Goal: Task Accomplishment & Management: Use online tool/utility

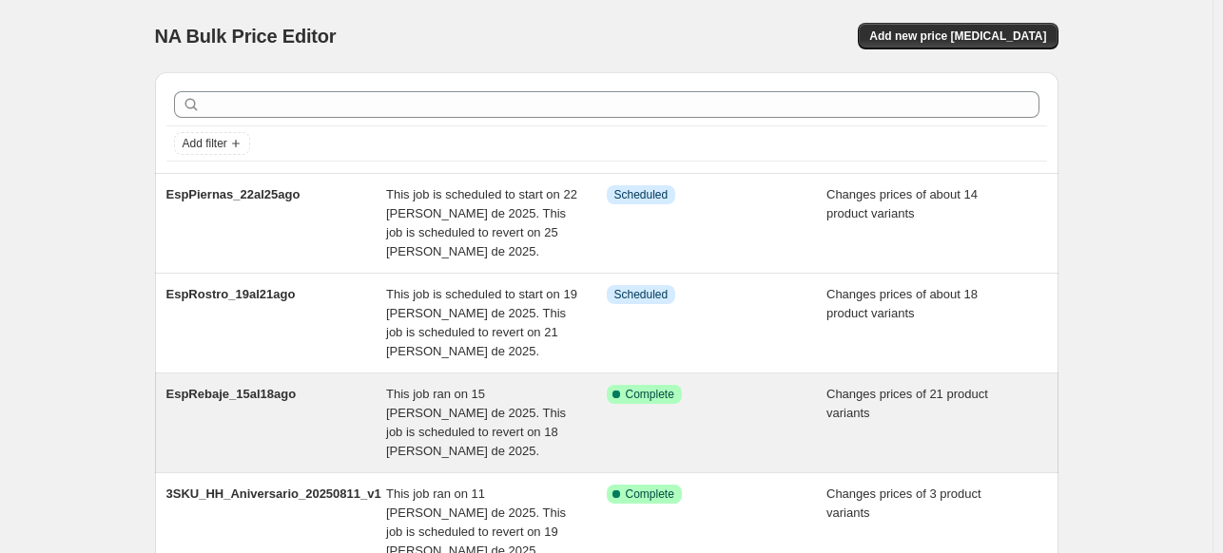
click at [446, 420] on span "This job ran on 15 [PERSON_NAME] de 2025. This job is scheduled to revert on 18…" at bounding box center [476, 422] width 180 height 71
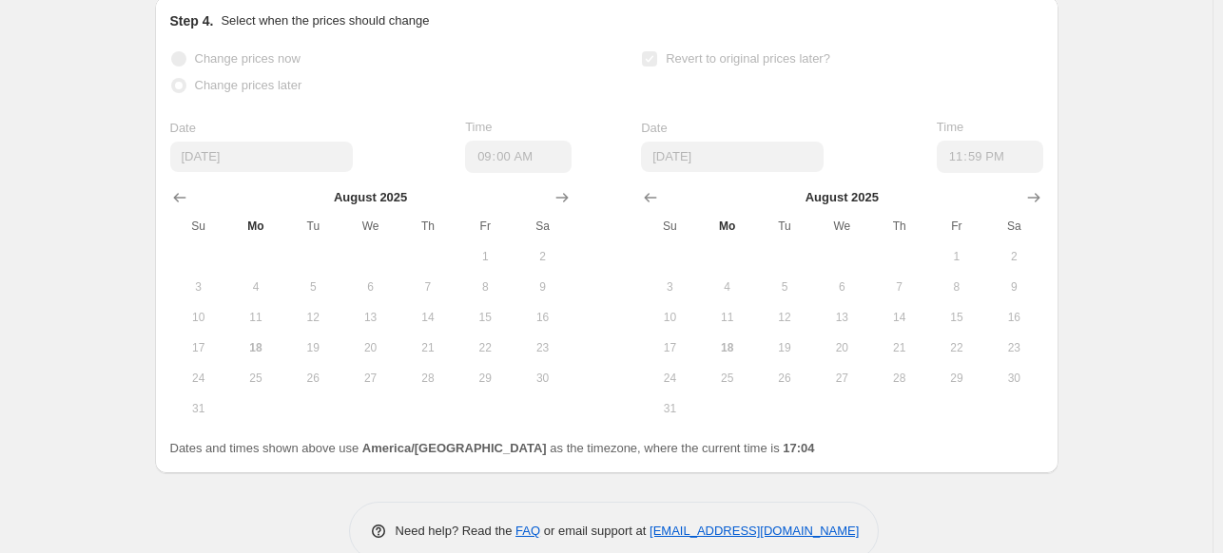
scroll to position [1705, 0]
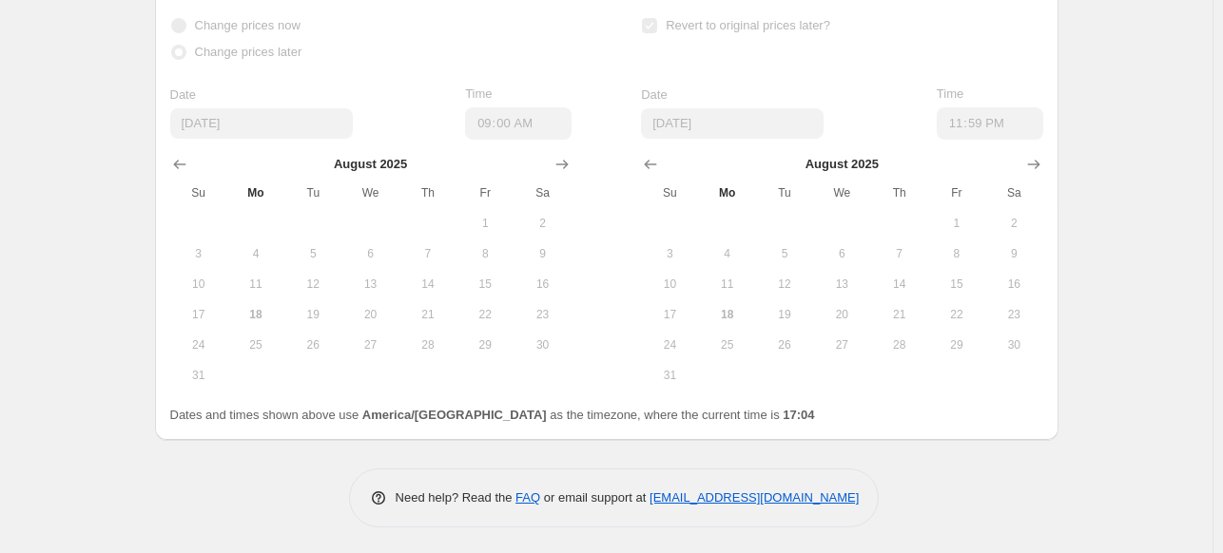
click at [748, 315] on span "18" at bounding box center [728, 314] width 42 height 15
click at [789, 307] on span "19" at bounding box center [785, 314] width 42 height 15
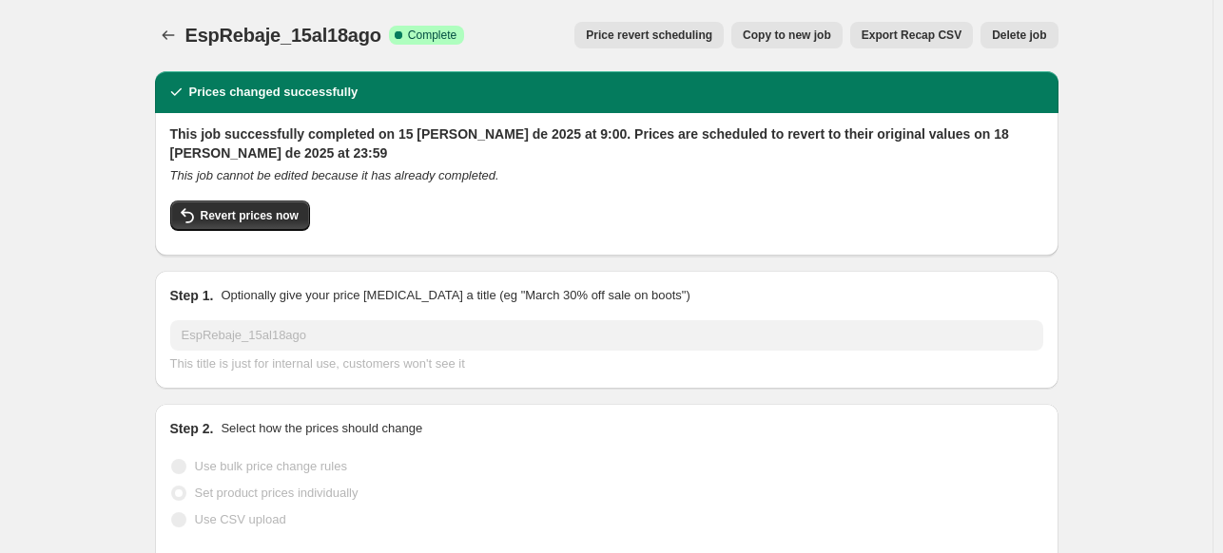
scroll to position [0, 0]
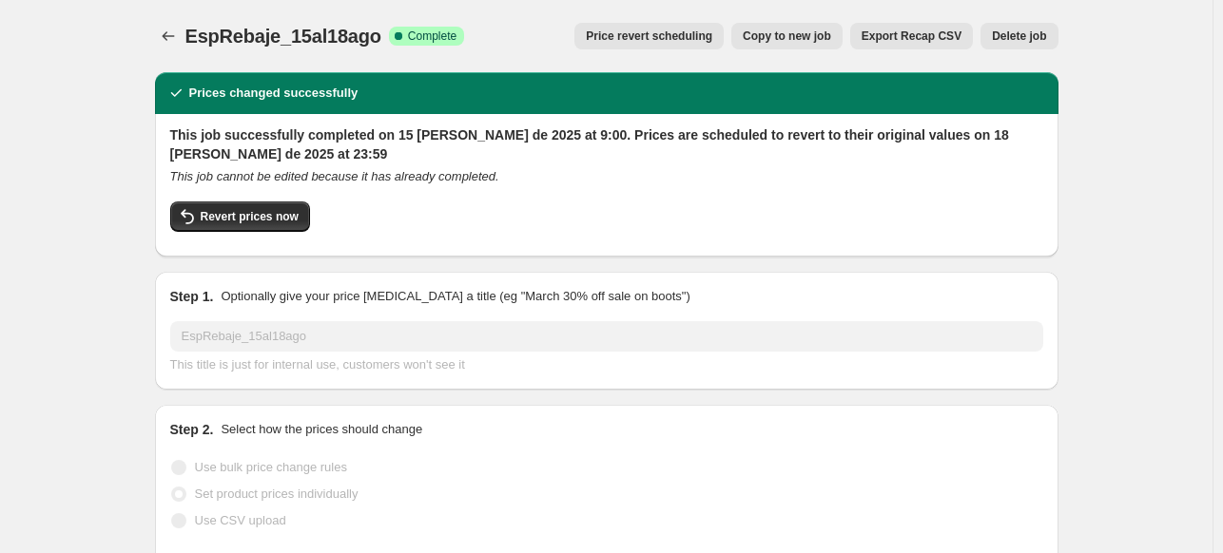
click at [811, 63] on div "EspRebaje_15al18ago. This page is ready EspRebaje_15al18ago Success Complete Co…" at bounding box center [606, 36] width 903 height 72
click at [772, 43] on span "Copy to new job" at bounding box center [787, 36] width 88 height 15
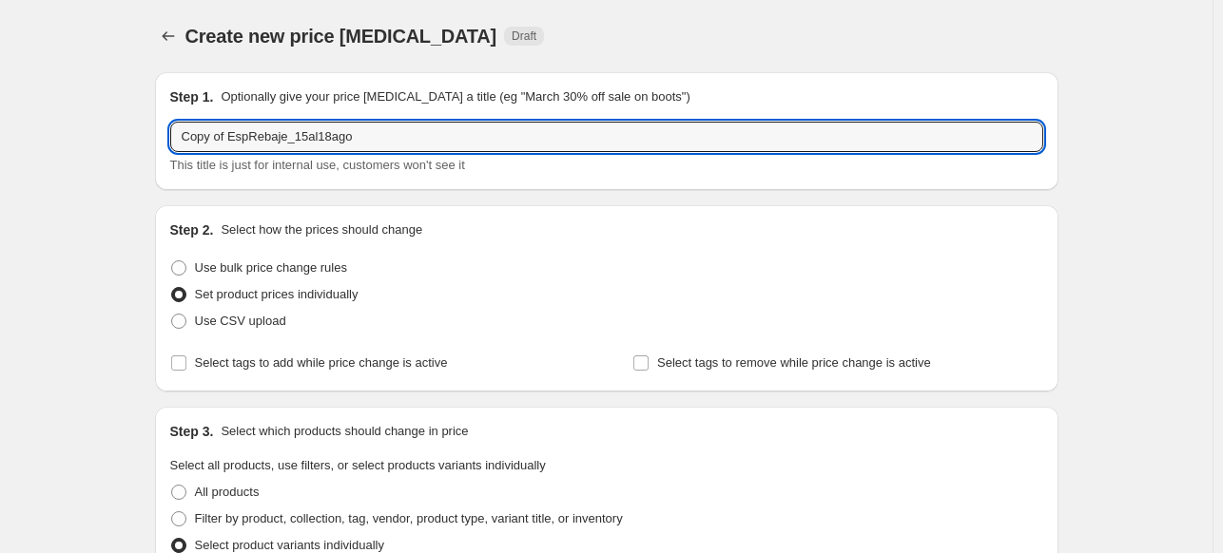
drag, startPoint x: 230, startPoint y: 142, endPoint x: 145, endPoint y: 141, distance: 84.6
type input "EspRebaje_19ago"
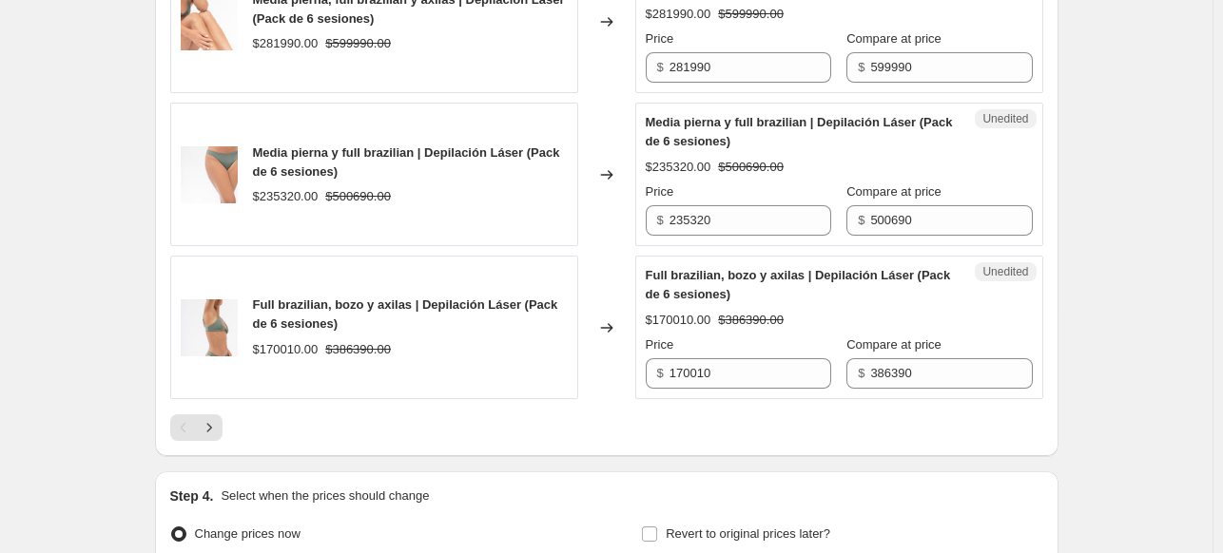
scroll to position [3442, 0]
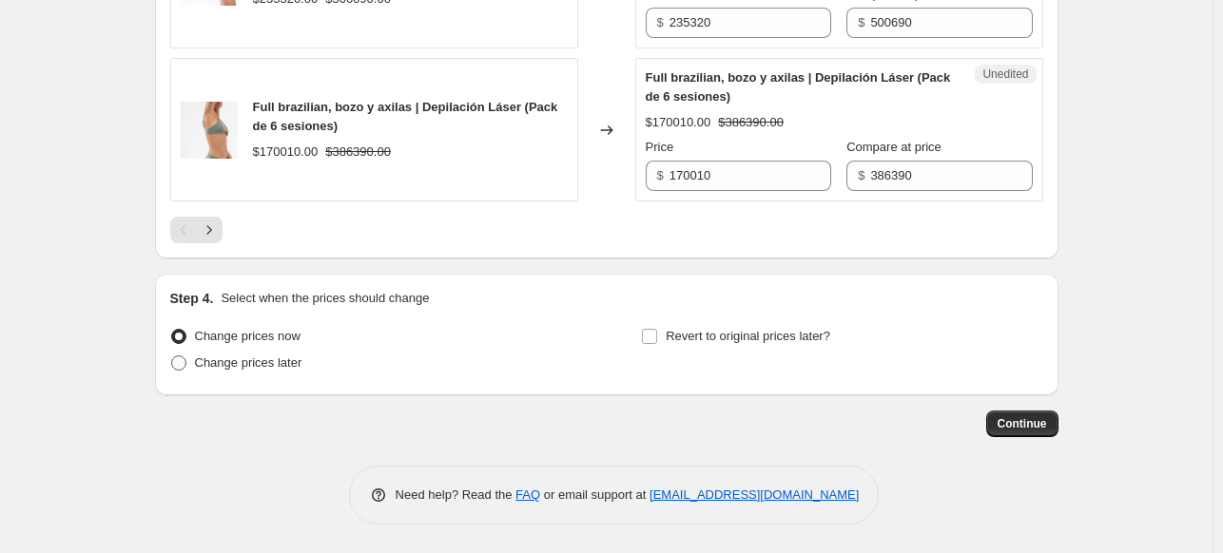
click at [281, 367] on span "Change prices later" at bounding box center [248, 363] width 107 height 14
click at [172, 357] on input "Change prices later" at bounding box center [171, 356] width 1 height 1
radio input "true"
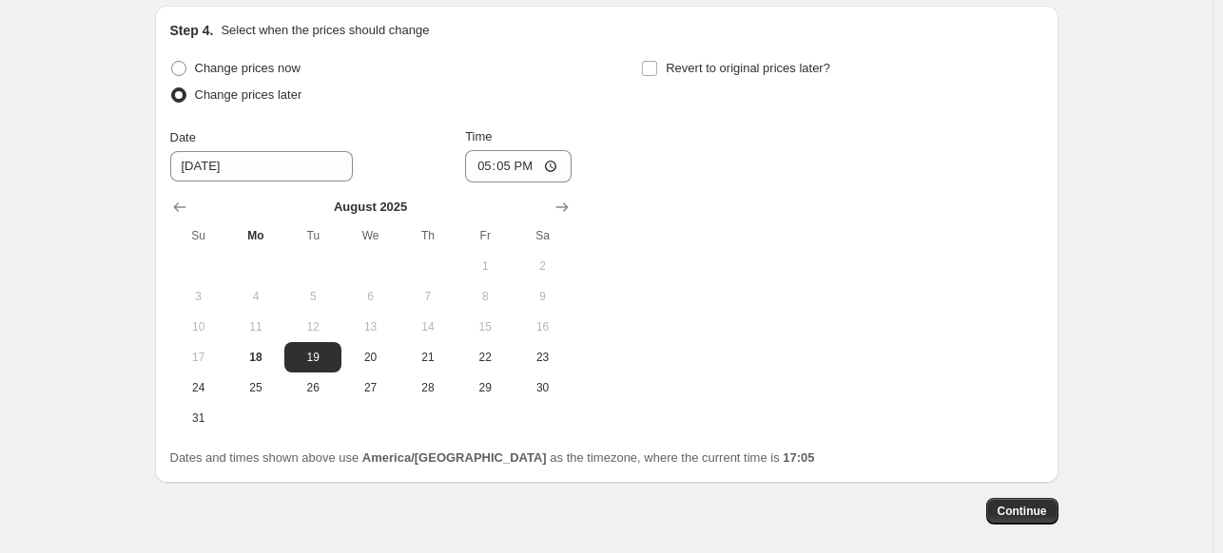
scroll to position [3727, 0]
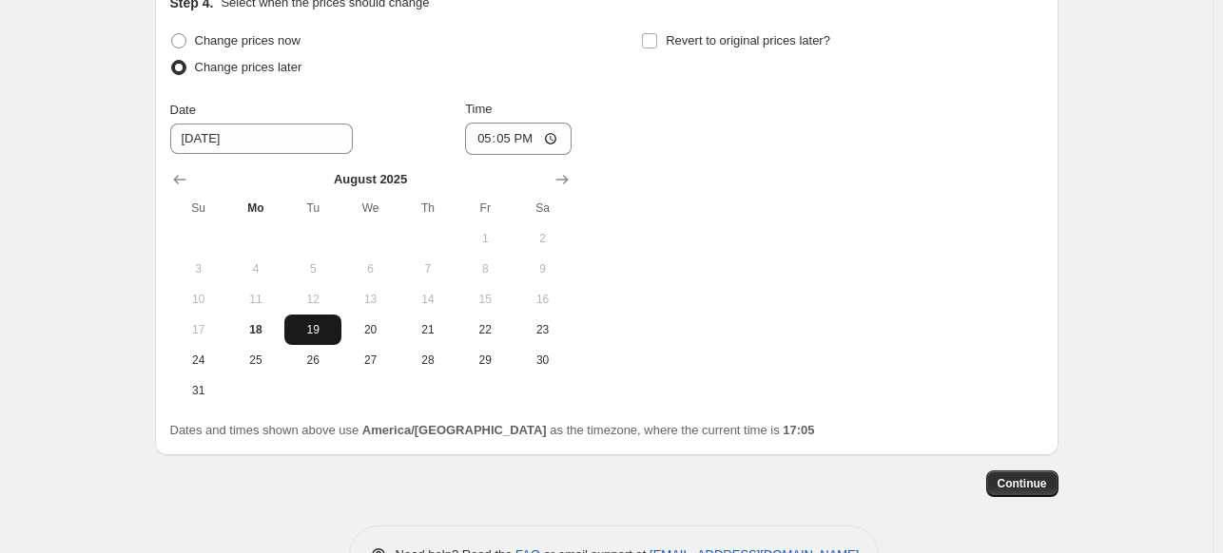
click at [320, 338] on span "19" at bounding box center [313, 329] width 42 height 15
click at [541, 151] on input "17:05" at bounding box center [518, 139] width 107 height 32
click at [557, 152] on input "17:05" at bounding box center [518, 139] width 107 height 32
type input "00:01"
click at [663, 203] on div "Change prices now Change prices later Date [DATE] Time 00:[DATE] Mo Tu We Th Fr…" at bounding box center [606, 217] width 873 height 378
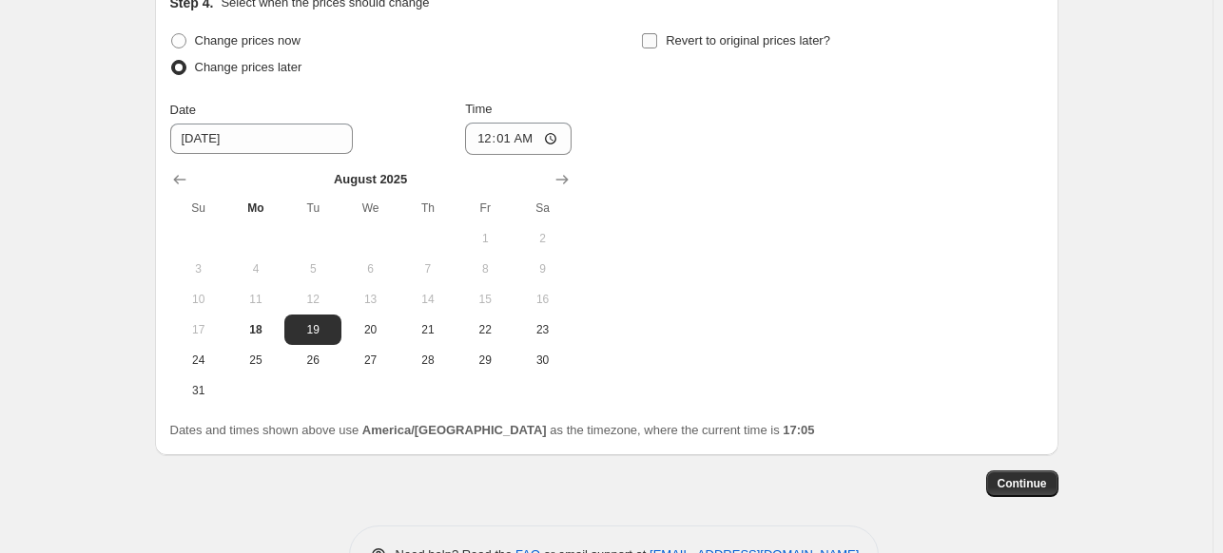
click at [653, 40] on label "Revert to original prices later?" at bounding box center [735, 41] width 189 height 27
click at [653, 40] on input "Revert to original prices later?" at bounding box center [649, 40] width 15 height 15
checkbox input "true"
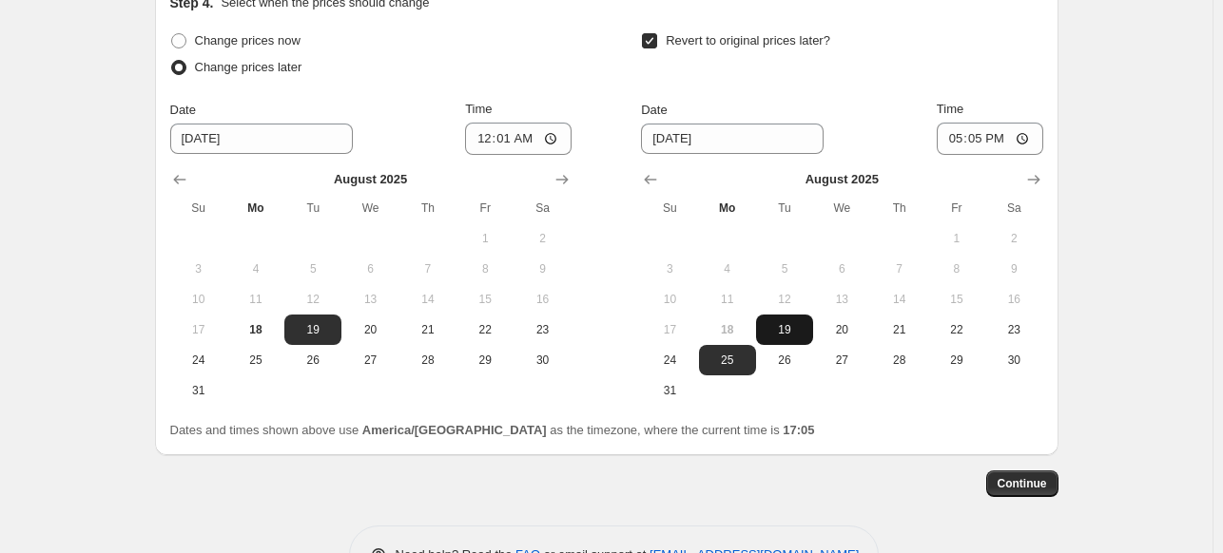
click at [805, 338] on span "19" at bounding box center [785, 329] width 42 height 15
type input "[DATE]"
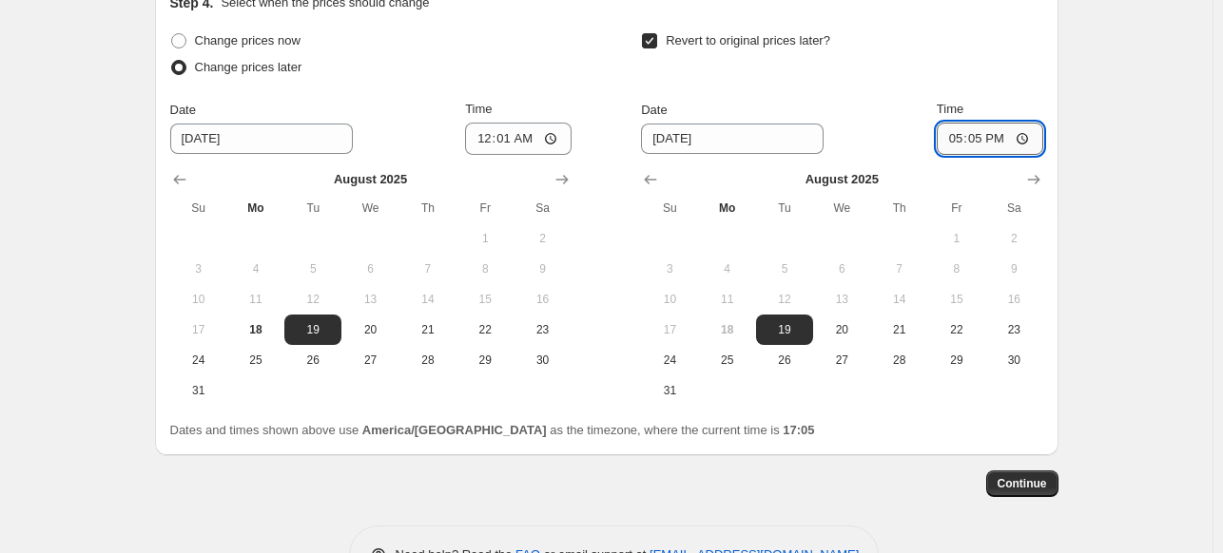
click at [1019, 155] on input "17:05" at bounding box center [990, 139] width 107 height 32
type input "09:00"
click at [1028, 492] on span "Continue" at bounding box center [1022, 483] width 49 height 15
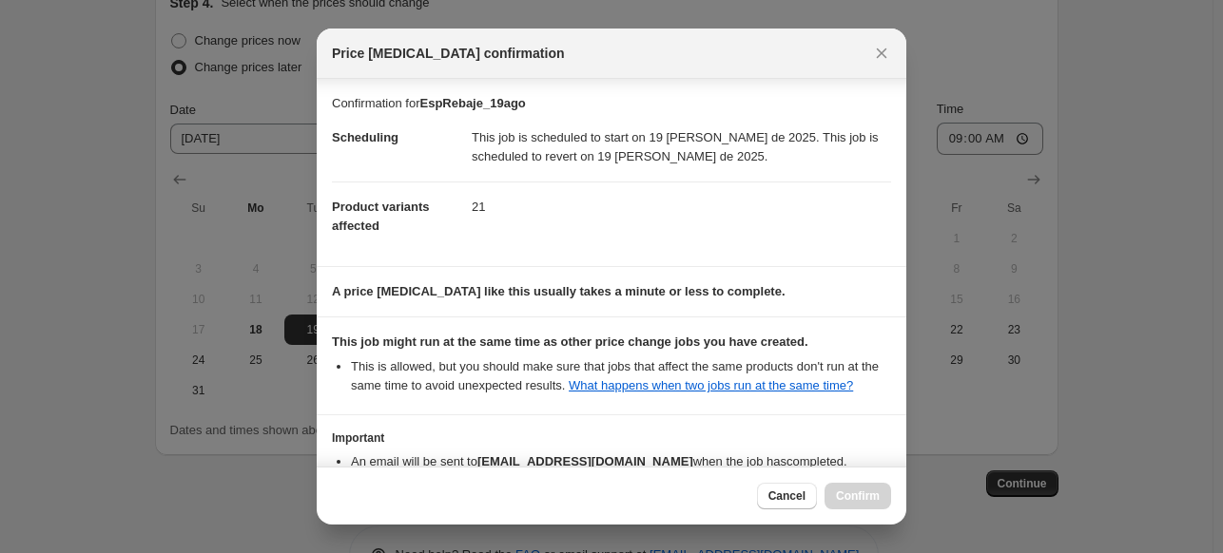
scroll to position [122, 0]
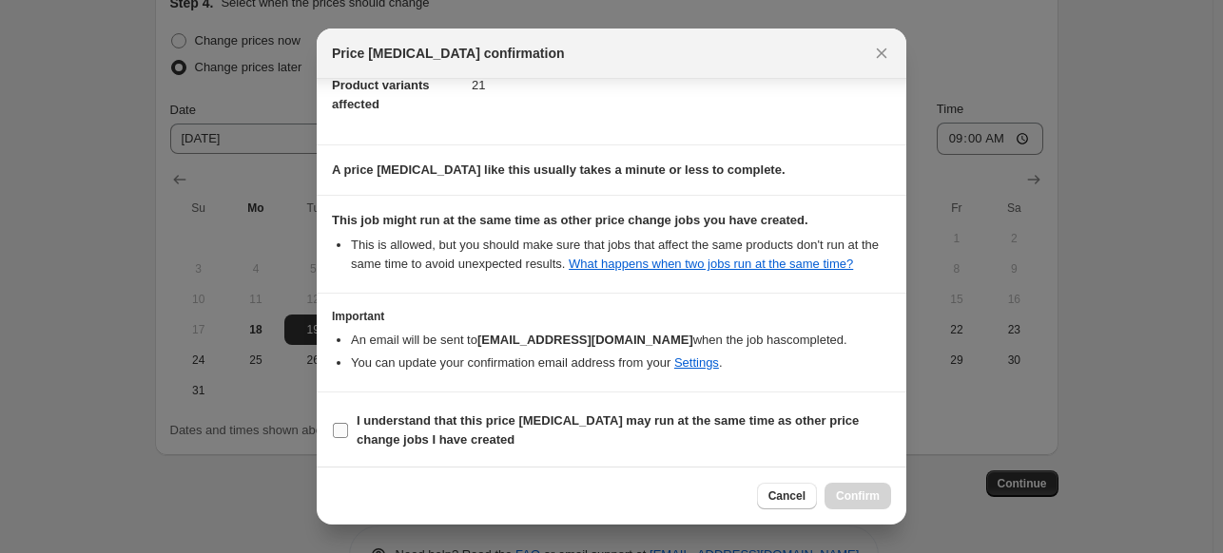
click at [344, 425] on input "I understand that this price [MEDICAL_DATA] may run at the same time as other p…" at bounding box center [340, 430] width 15 height 15
checkbox input "true"
click at [863, 492] on span "Confirm" at bounding box center [858, 496] width 44 height 15
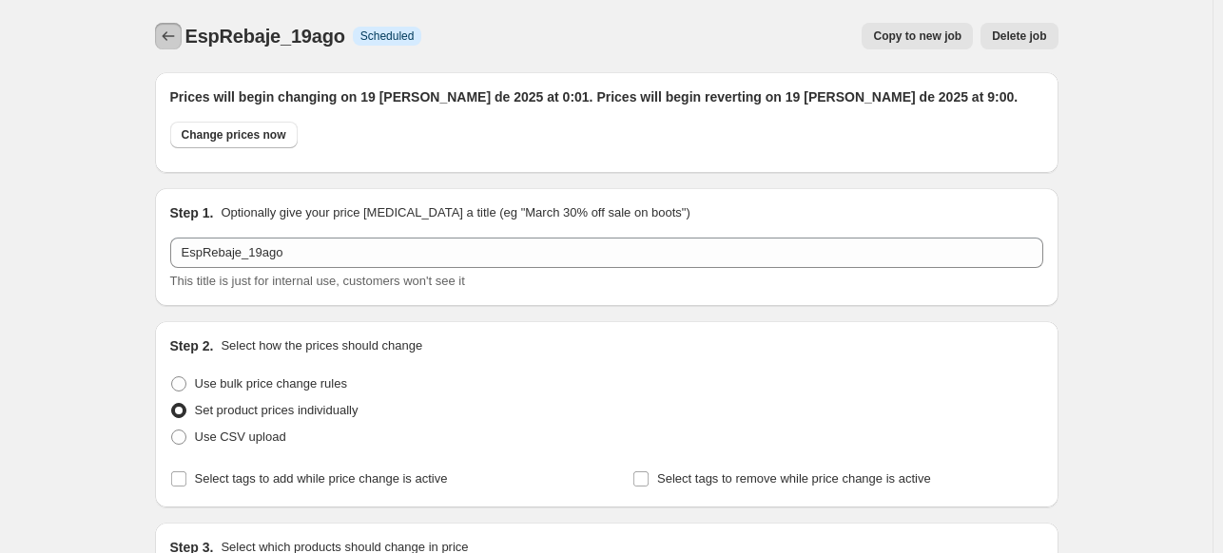
click at [171, 33] on icon "Price change jobs" at bounding box center [168, 36] width 19 height 19
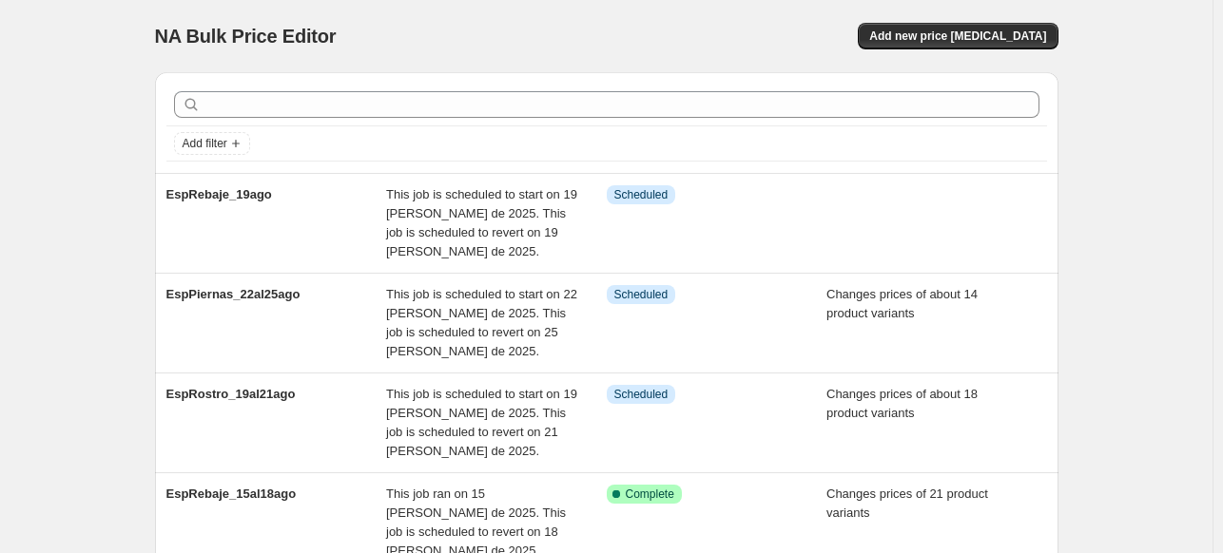
scroll to position [95, 0]
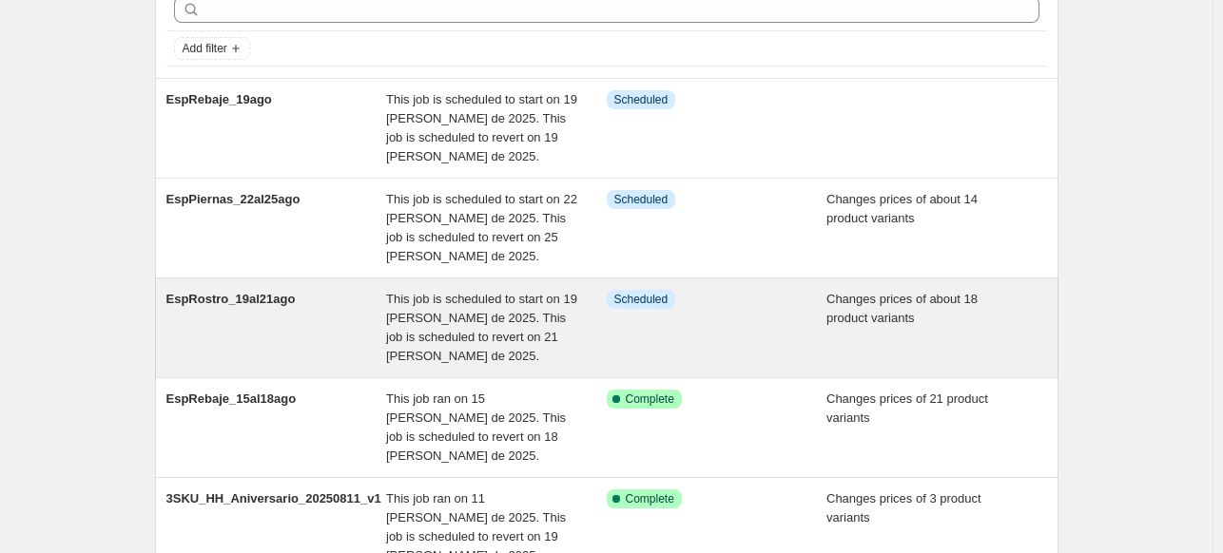
click at [301, 319] on div "EspRostro_19al21ago" at bounding box center [276, 328] width 221 height 76
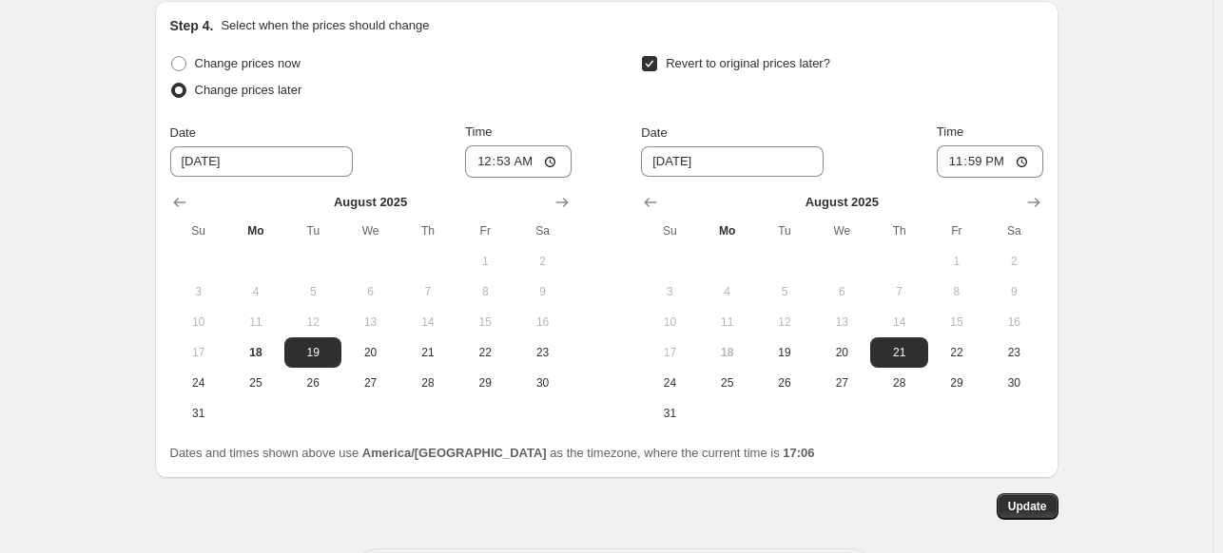
scroll to position [3494, 0]
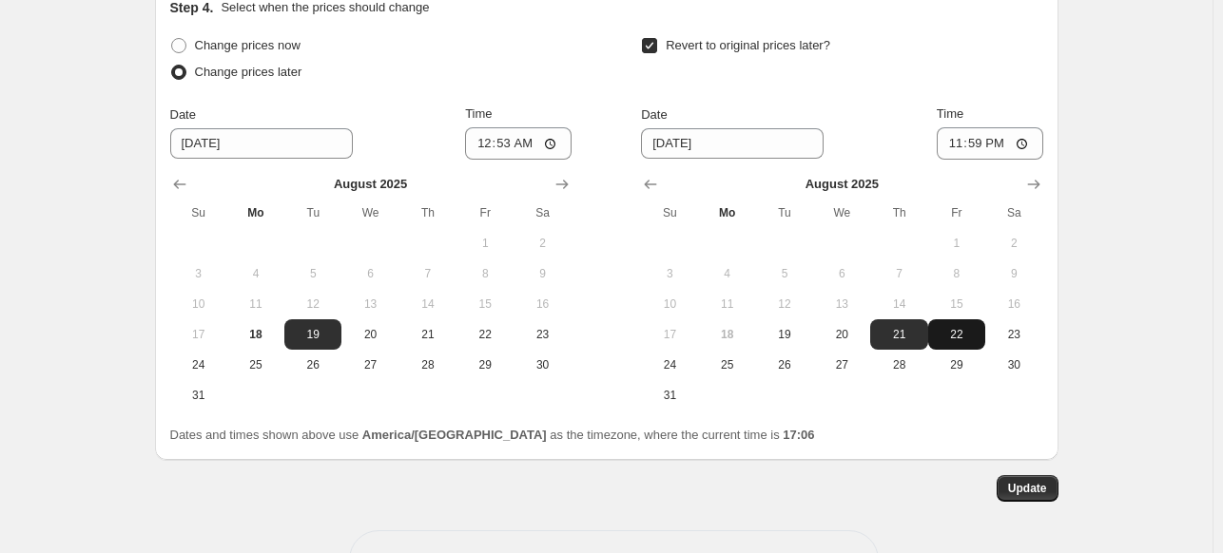
click at [973, 327] on span "22" at bounding box center [957, 334] width 42 height 15
type input "[DATE]"
click at [1026, 127] on input "23:59" at bounding box center [990, 143] width 107 height 32
click at [525, 127] on input "00:53" at bounding box center [518, 143] width 107 height 32
click at [559, 127] on input "00:53" at bounding box center [518, 143] width 107 height 32
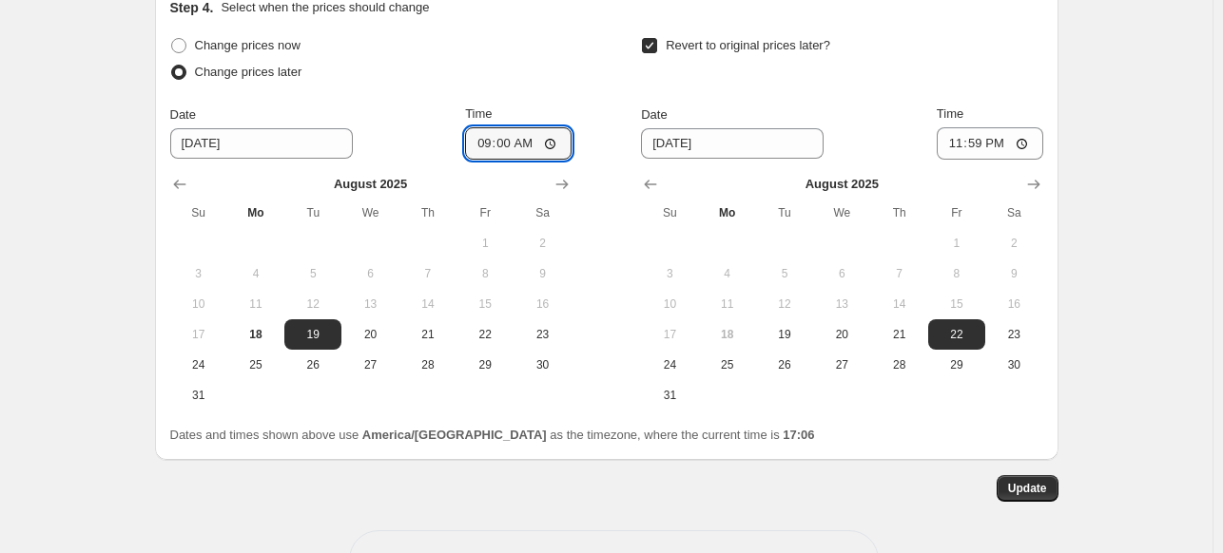
type input "09:00"
click at [613, 34] on div "Change prices now Change prices later Date [DATE] Time 09:00 [DATE] Su Mo Tu We…" at bounding box center [606, 221] width 873 height 378
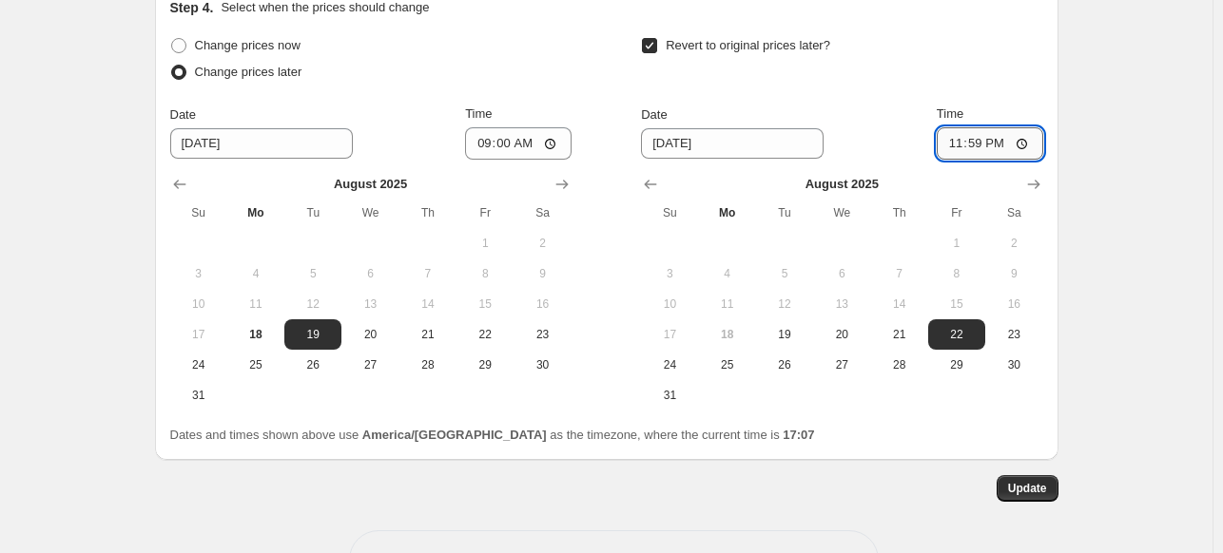
click at [1031, 127] on input "23:59" at bounding box center [990, 143] width 107 height 32
type input "09:00"
click at [1039, 481] on span "Update" at bounding box center [1027, 488] width 39 height 15
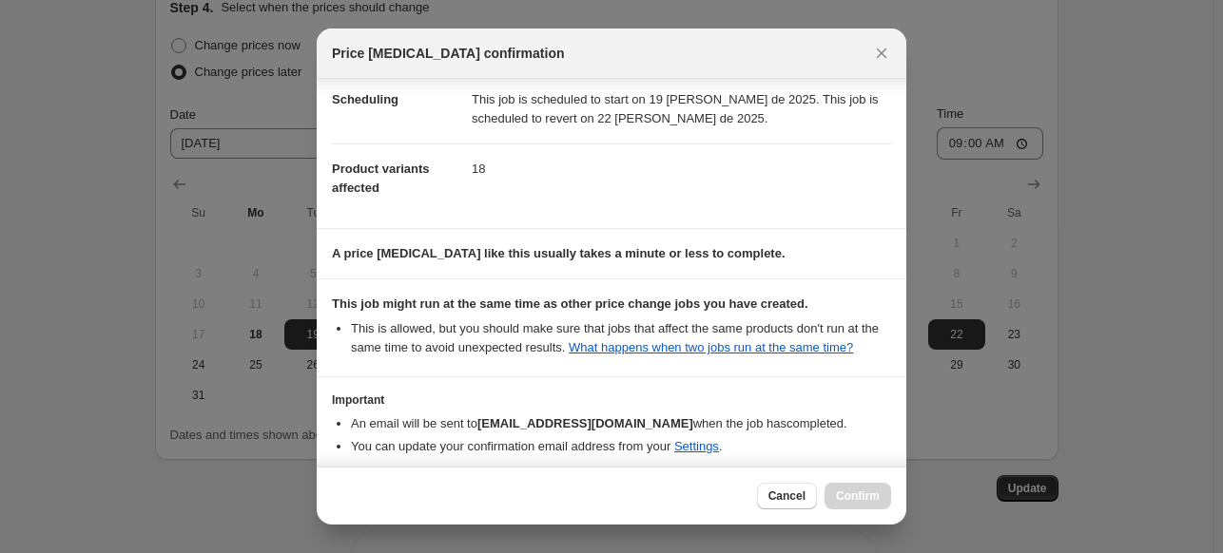
scroll to position [122, 0]
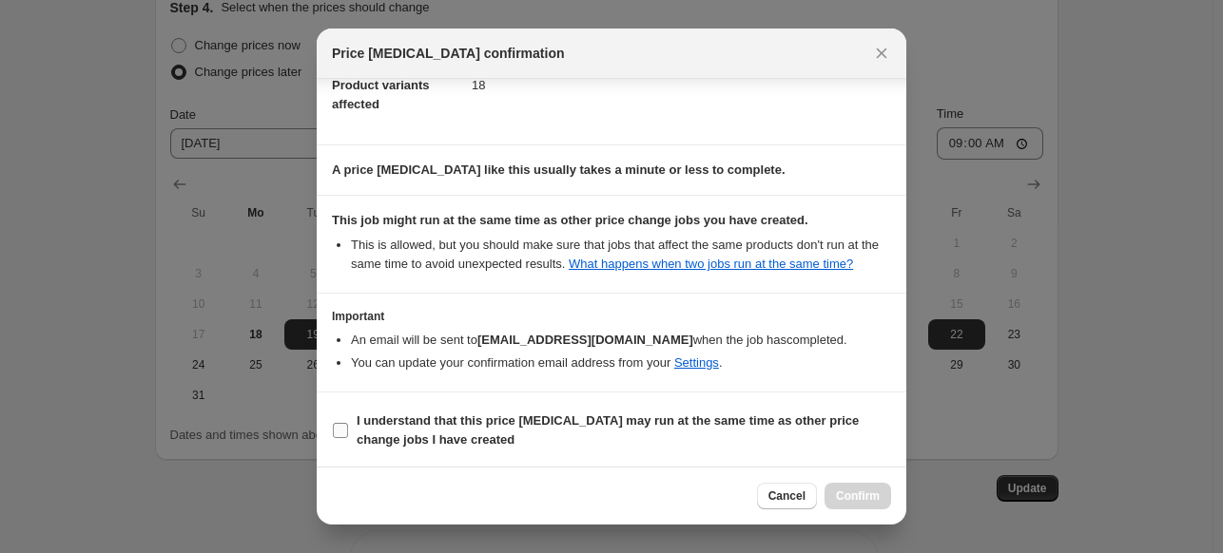
drag, startPoint x: 426, startPoint y: 433, endPoint x: 477, endPoint y: 436, distance: 51.4
click at [426, 432] on b "I understand that this price [MEDICAL_DATA] may run at the same time as other p…" at bounding box center [608, 430] width 502 height 33
click at [348, 432] on input "I understand that this price [MEDICAL_DATA] may run at the same time as other p…" at bounding box center [340, 430] width 15 height 15
checkbox input "true"
click at [866, 496] on span "Confirm" at bounding box center [858, 496] width 44 height 15
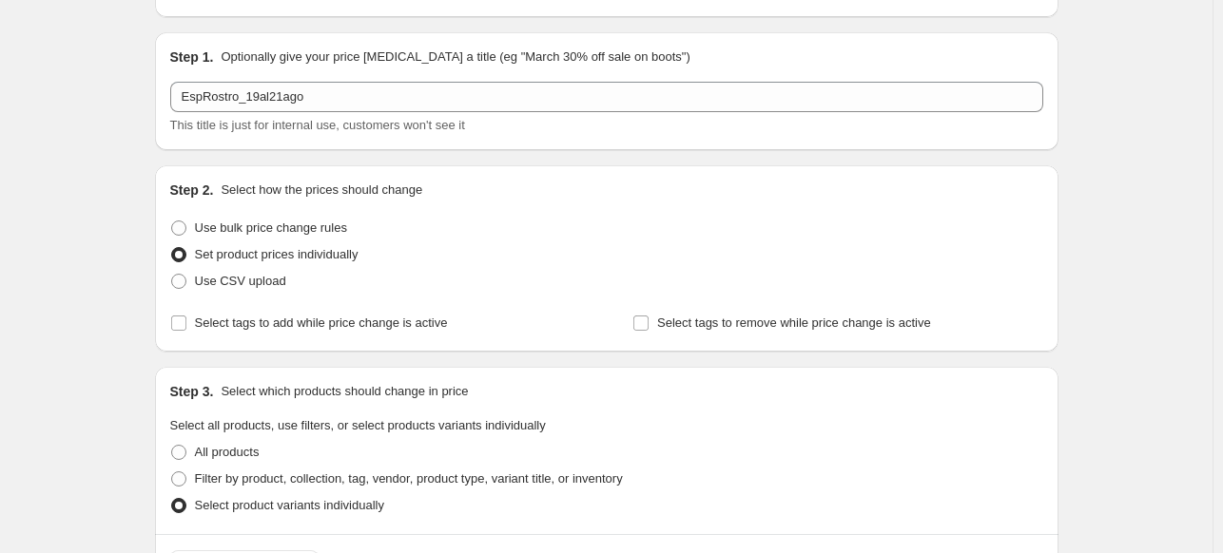
scroll to position [0, 0]
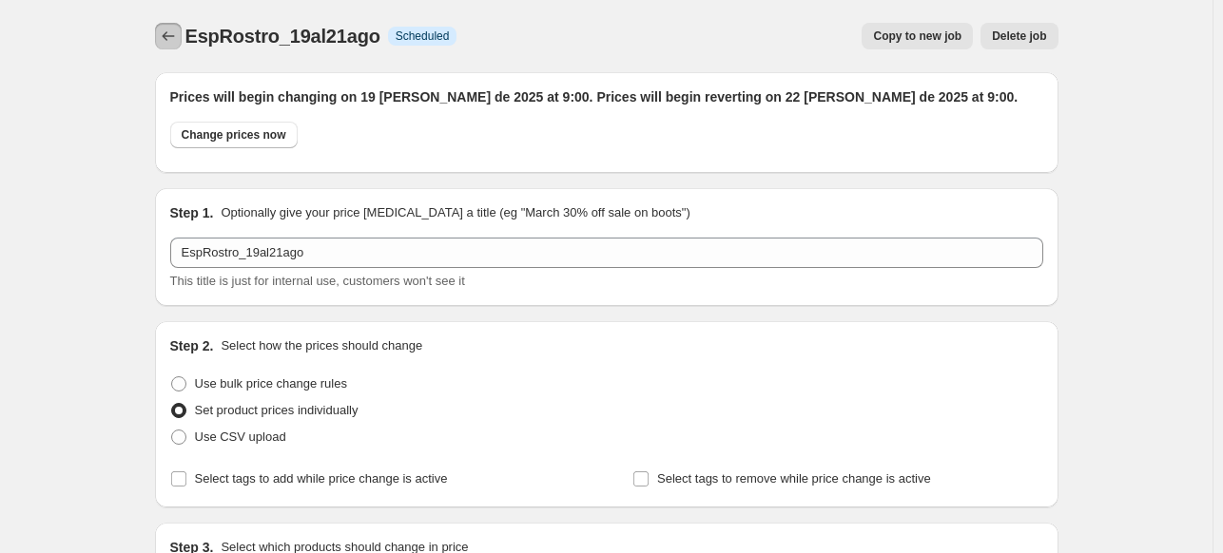
click at [163, 41] on icon "Price change jobs" at bounding box center [168, 36] width 19 height 19
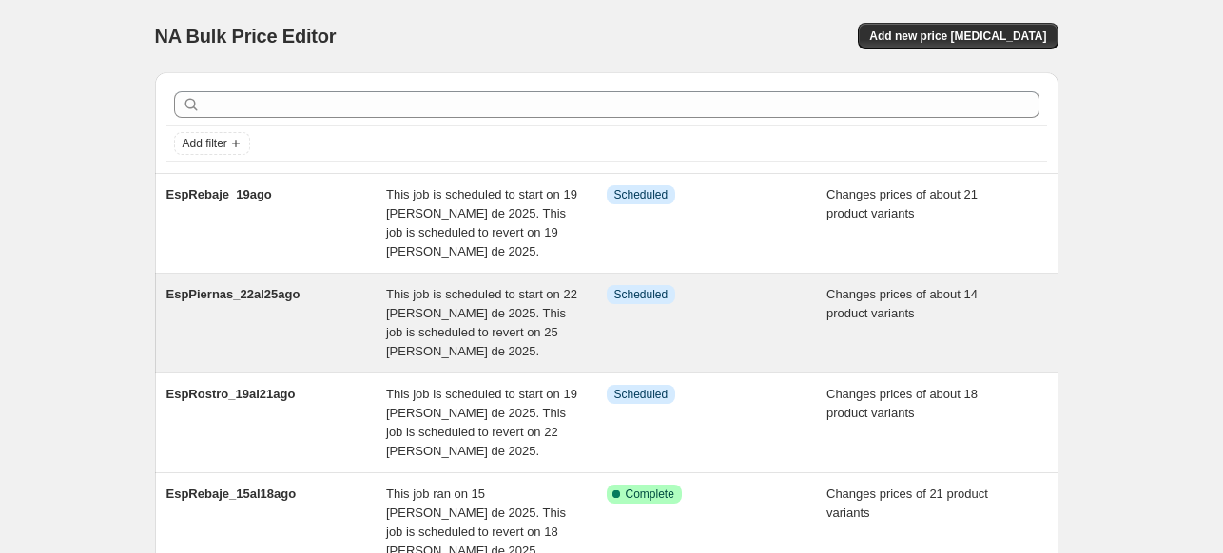
click at [308, 296] on div "EspPiernas_22al25ago" at bounding box center [276, 323] width 221 height 76
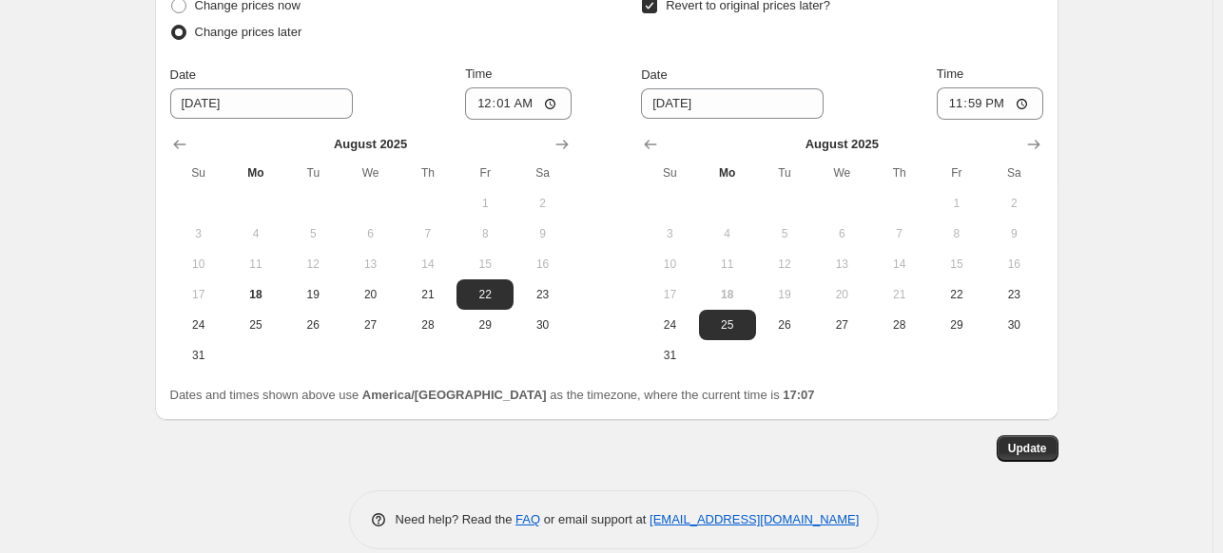
scroll to position [3054, 0]
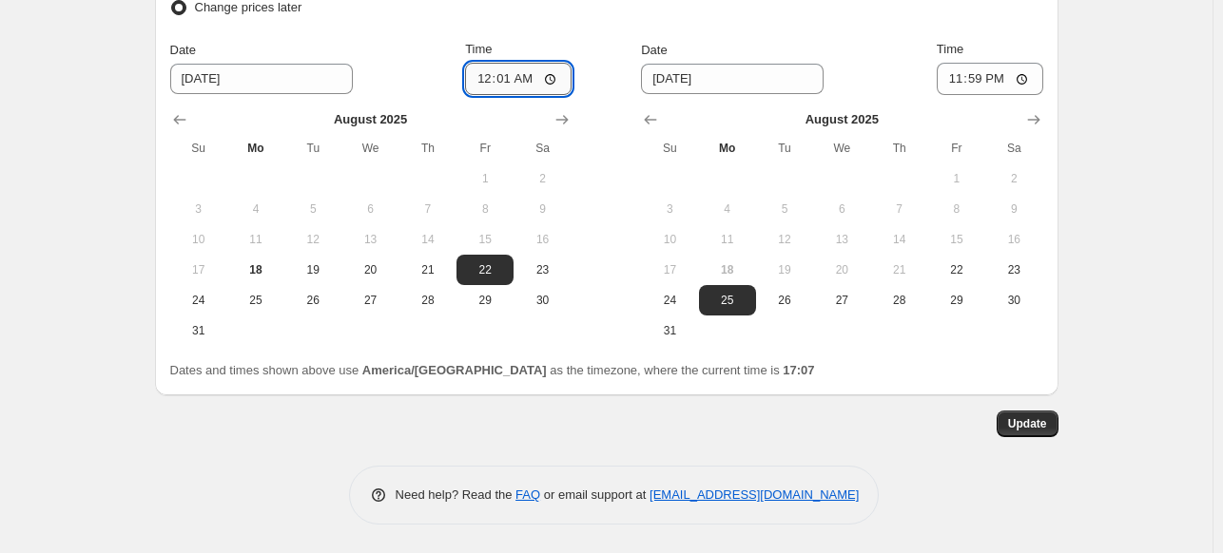
click at [553, 71] on input "00:01" at bounding box center [518, 79] width 107 height 32
type input "09:00"
click at [794, 303] on span "26" at bounding box center [785, 300] width 42 height 15
type input "[DATE]"
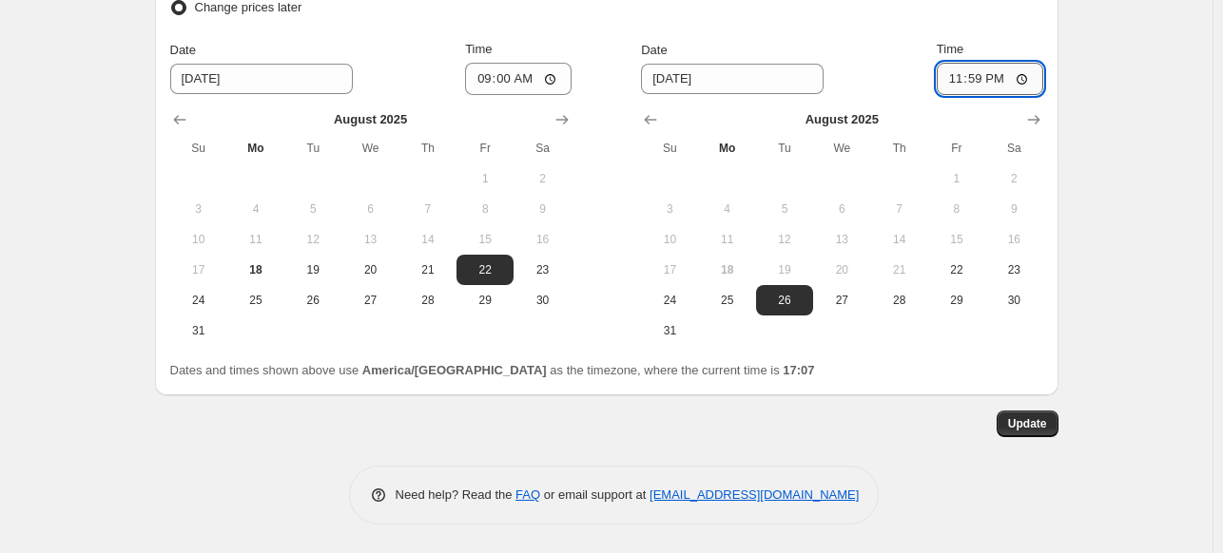
click at [1016, 74] on input "23:59" at bounding box center [990, 79] width 107 height 32
click at [1030, 77] on input "23:59" at bounding box center [990, 79] width 107 height 32
click at [993, 75] on input "08:00" at bounding box center [990, 79] width 107 height 32
click at [1026, 83] on input "08:00" at bounding box center [990, 79] width 107 height 32
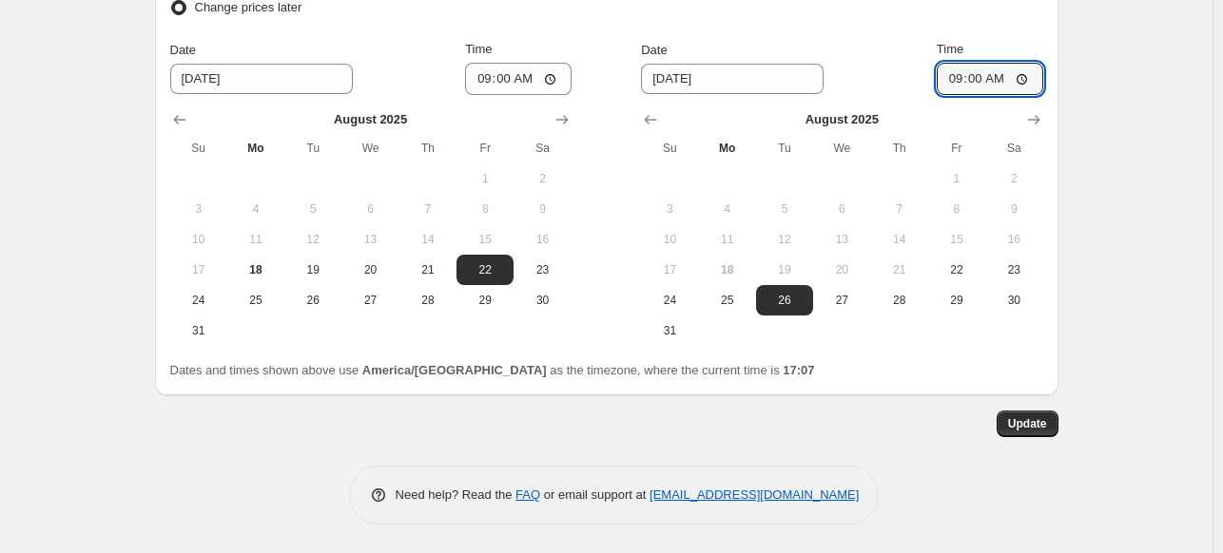
type input "09:00"
click at [1035, 423] on span "Update" at bounding box center [1027, 424] width 39 height 15
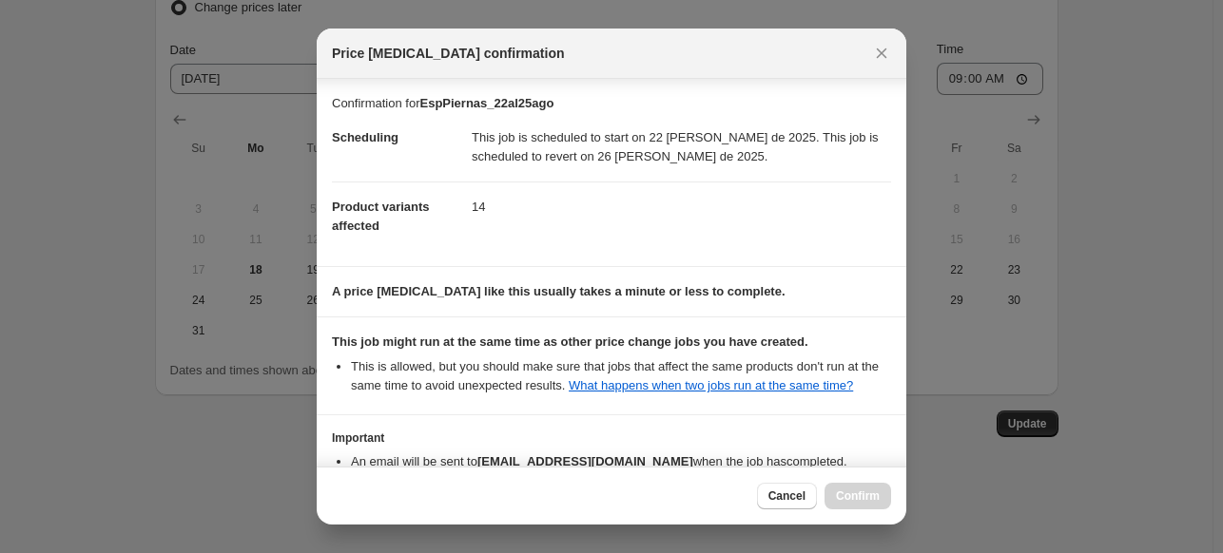
scroll to position [122, 0]
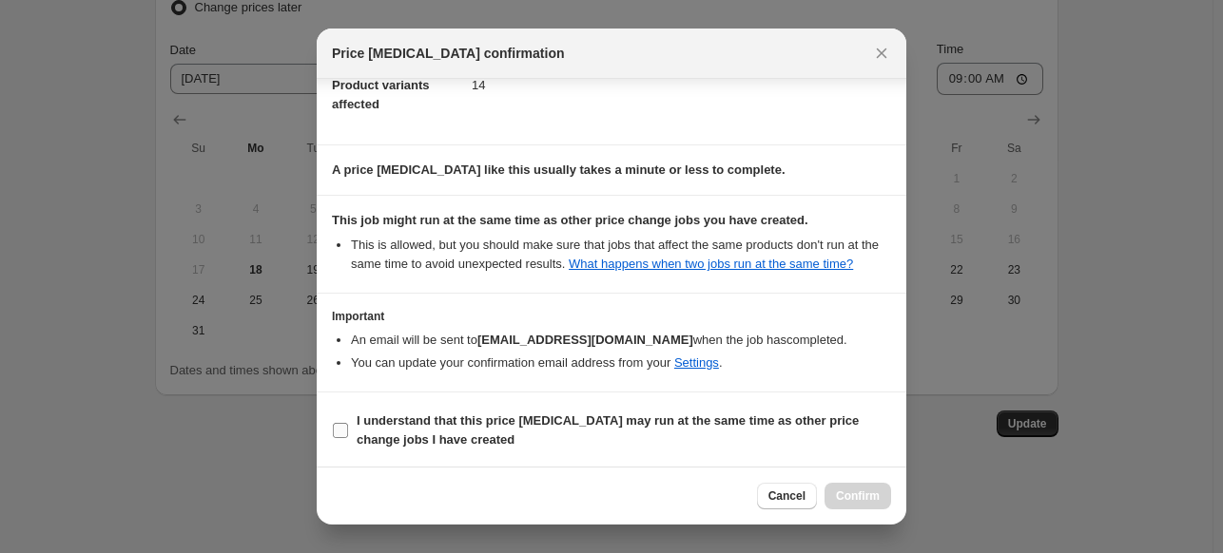
click at [446, 448] on label "I understand that this price [MEDICAL_DATA] may run at the same time as other p…" at bounding box center [611, 431] width 559 height 46
click at [348, 438] on input "I understand that this price [MEDICAL_DATA] may run at the same time as other p…" at bounding box center [340, 430] width 15 height 15
checkbox input "true"
click at [858, 494] on span "Confirm" at bounding box center [858, 496] width 44 height 15
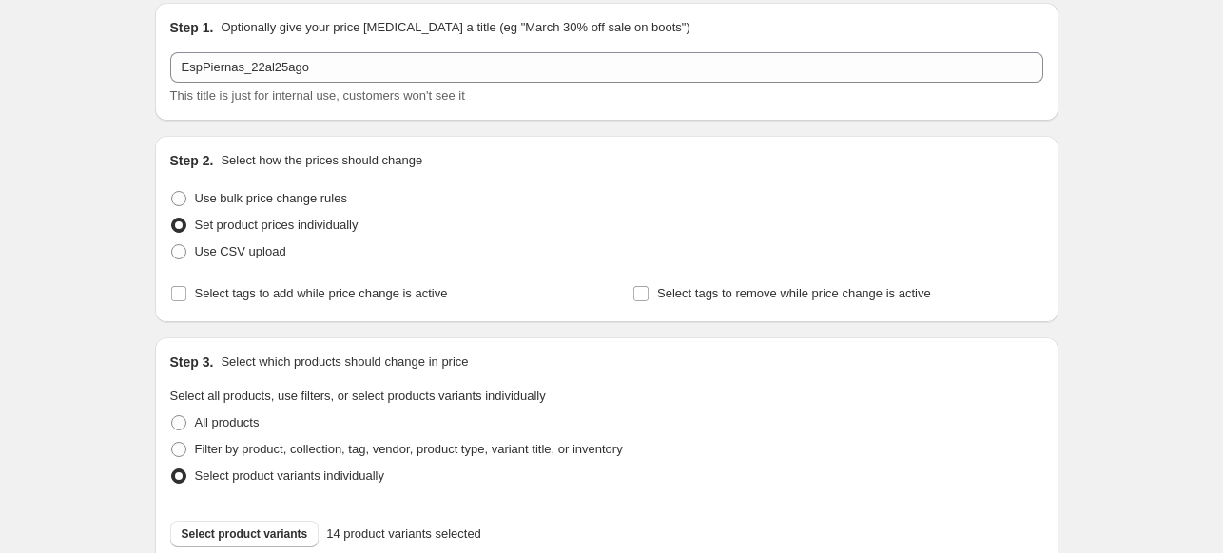
scroll to position [0, 0]
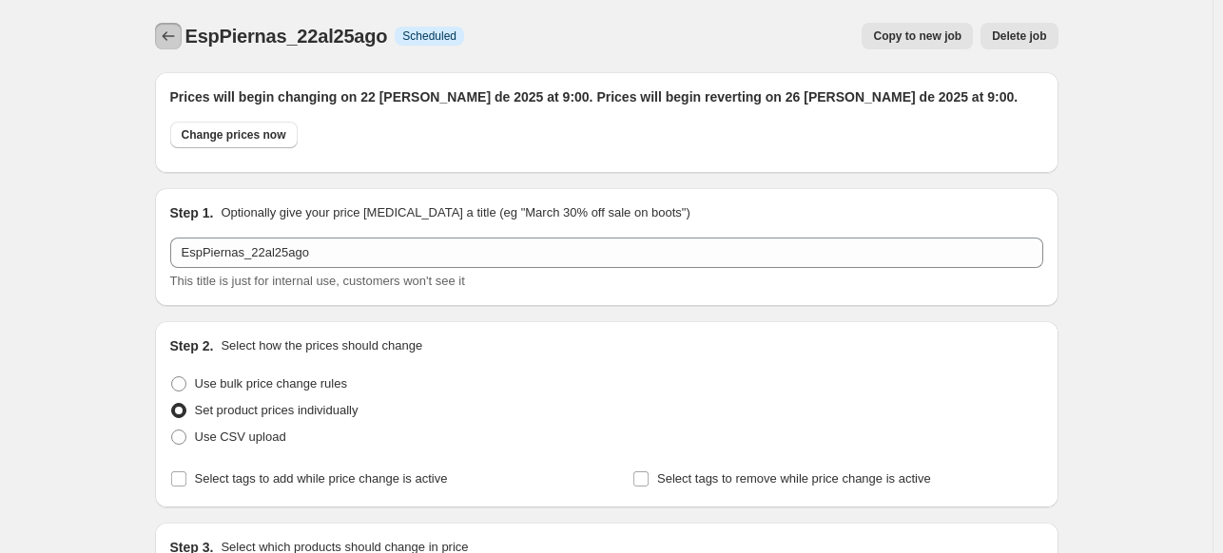
click at [164, 31] on icon "Price change jobs" at bounding box center [168, 36] width 19 height 19
